Goal: Information Seeking & Learning: Learn about a topic

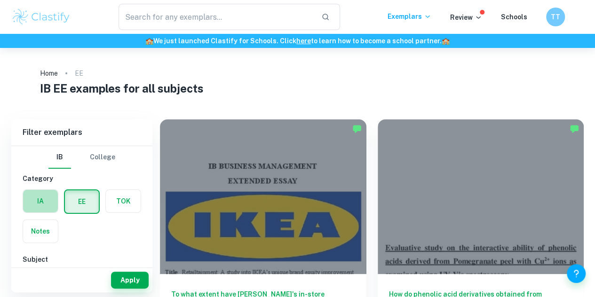
click at [37, 204] on label "button" at bounding box center [40, 201] width 35 height 23
click at [0, 0] on input "radio" at bounding box center [0, 0] width 0 height 0
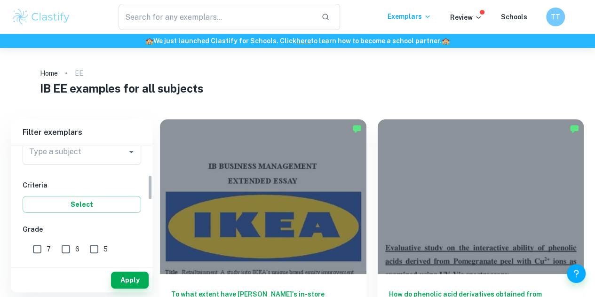
drag, startPoint x: 149, startPoint y: 167, endPoint x: 146, endPoint y: 195, distance: 28.4
click at [146, 195] on div "IB College Category IA EE TOK Notes Subject Type a subject Type a subject Crite…" at bounding box center [81, 205] width 141 height 118
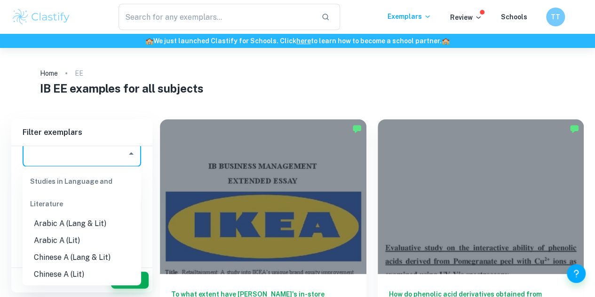
click at [101, 160] on input "Type a subject" at bounding box center [75, 154] width 96 height 18
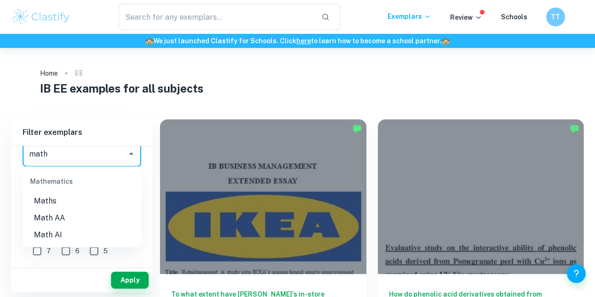
click at [92, 214] on li "Math AA" at bounding box center [82, 218] width 119 height 17
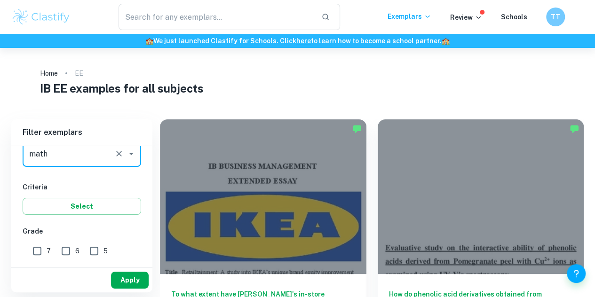
type input "Math AA"
click at [125, 274] on button "Apply" at bounding box center [130, 280] width 38 height 17
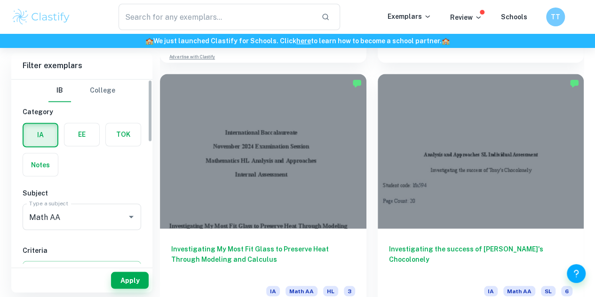
scroll to position [72, 0]
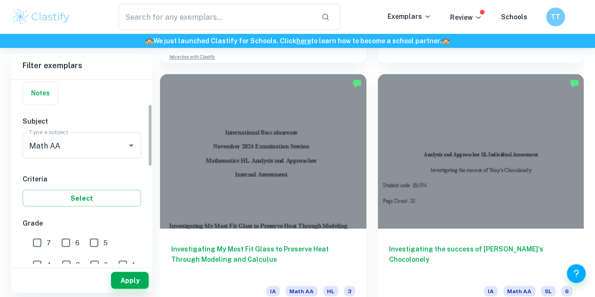
drag, startPoint x: 149, startPoint y: 95, endPoint x: 149, endPoint y: 120, distance: 24.9
click at [149, 120] on div "IB College Category IA EE TOK Notes Subject Type a subject Math AA Type a subje…" at bounding box center [81, 172] width 141 height 184
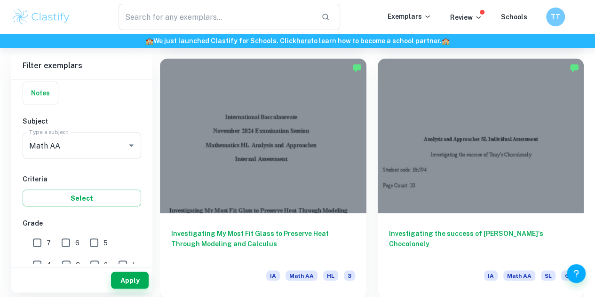
scroll to position [688, 0]
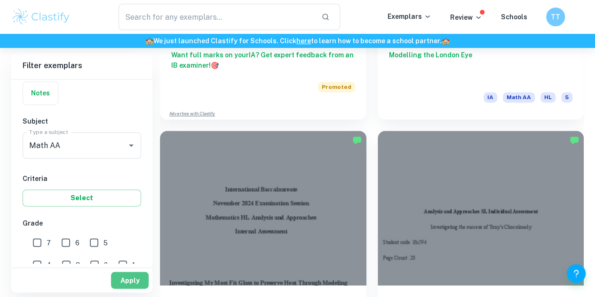
click at [137, 281] on button "Apply" at bounding box center [130, 280] width 38 height 17
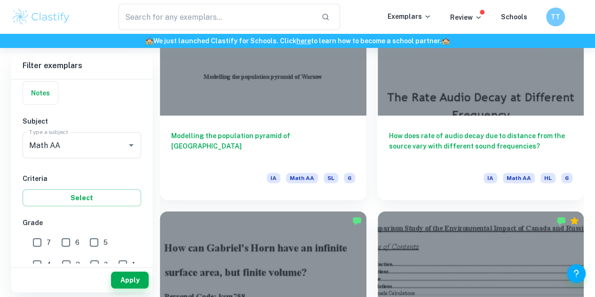
scroll to position [1627, 0]
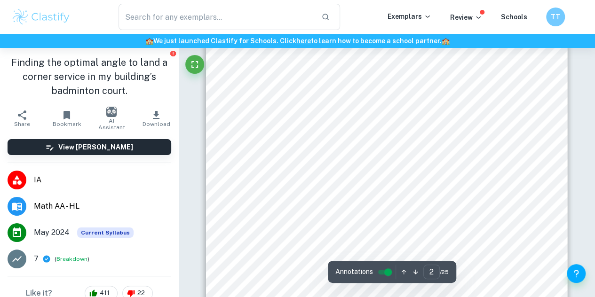
type input "2"
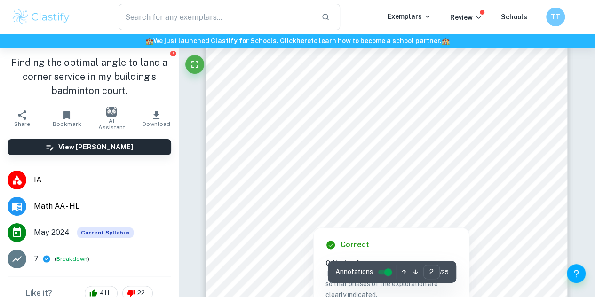
click at [433, 136] on div at bounding box center [383, 141] width 266 height 17
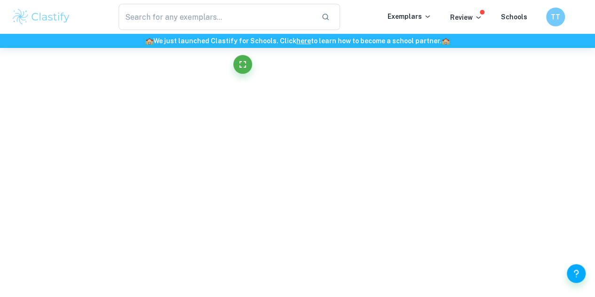
scroll to position [215, 0]
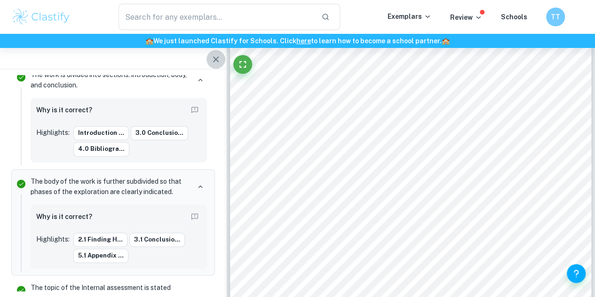
click at [215, 62] on icon "button" at bounding box center [215, 59] width 11 height 11
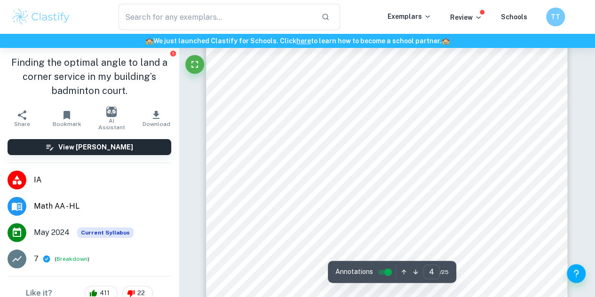
scroll to position [1897, 0]
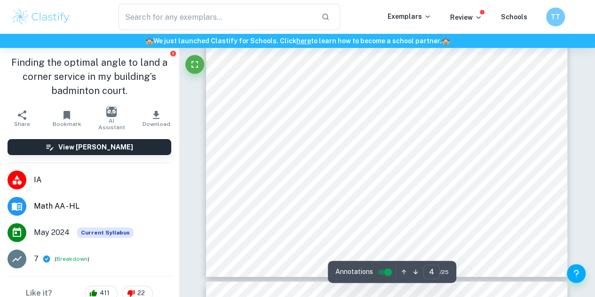
click at [552, 162] on div "Page 2 of 21 I will use the TrackerPro application to trace the path of the shu…" at bounding box center [386, 22] width 361 height 512
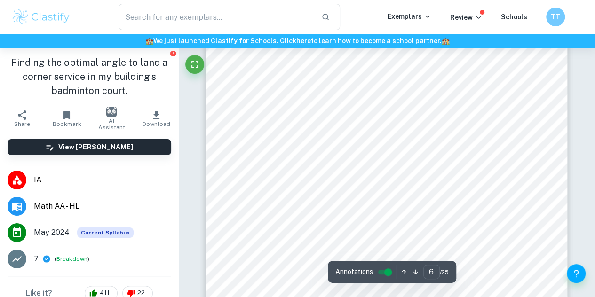
scroll to position [2876, 0]
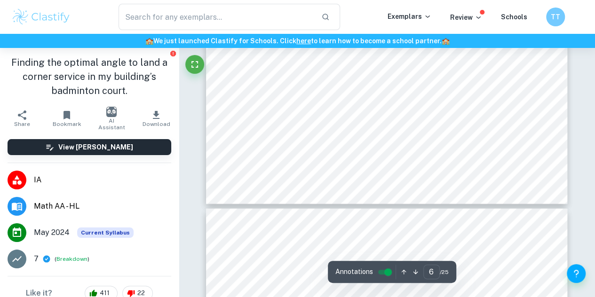
type input "7"
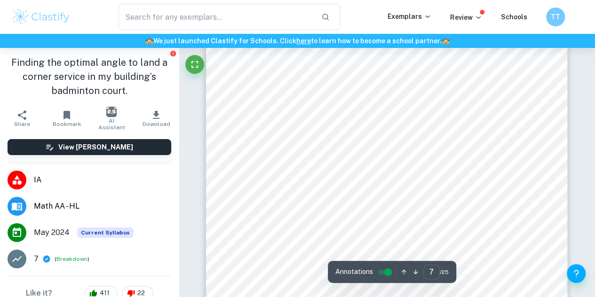
scroll to position [3253, 0]
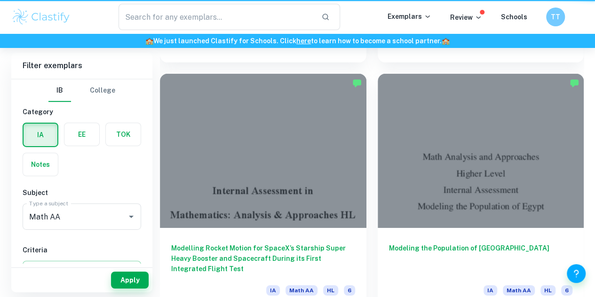
scroll to position [1627, 0]
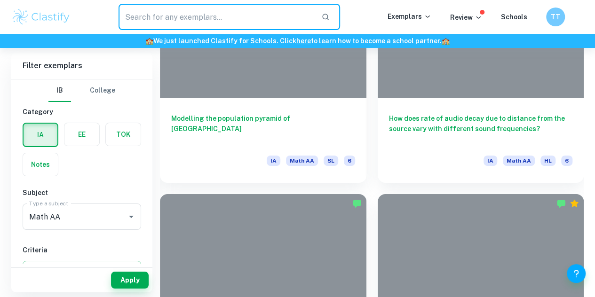
click at [194, 15] on input "text" at bounding box center [216, 17] width 195 height 26
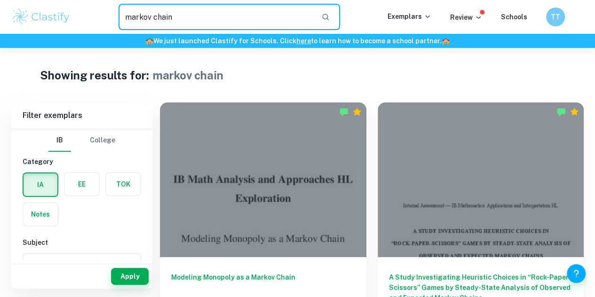
drag, startPoint x: 245, startPoint y: 22, endPoint x: 85, endPoint y: 30, distance: 160.6
click at [85, 30] on div "markov chain ​" at bounding box center [229, 17] width 317 height 26
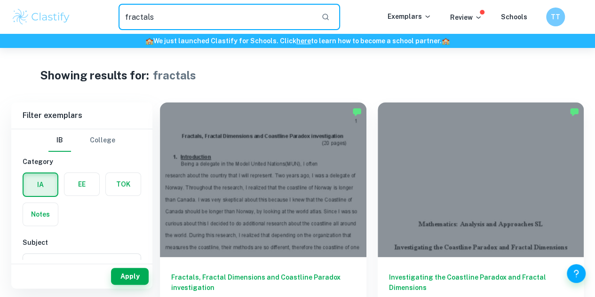
drag, startPoint x: 221, startPoint y: 13, endPoint x: 94, endPoint y: 18, distance: 127.2
click at [94, 18] on div "fractals ​" at bounding box center [229, 17] width 317 height 26
paste input "Arrow’s theorem"
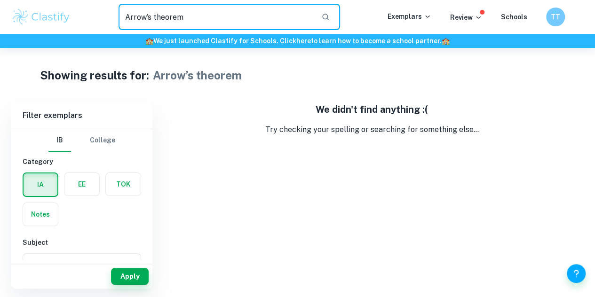
drag, startPoint x: 194, startPoint y: 26, endPoint x: 104, endPoint y: 24, distance: 90.9
click at [104, 24] on div "Arrow’s theorem ​" at bounding box center [229, 17] width 317 height 26
type input "voting"
